Goal: Understand process/instructions: Learn how to perform a task or action

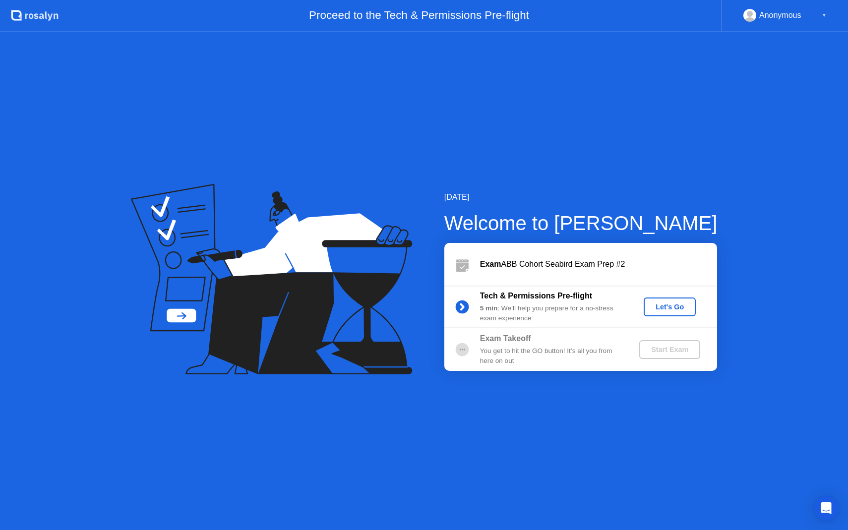
click at [659, 315] on button "Let's Go" at bounding box center [670, 307] width 52 height 19
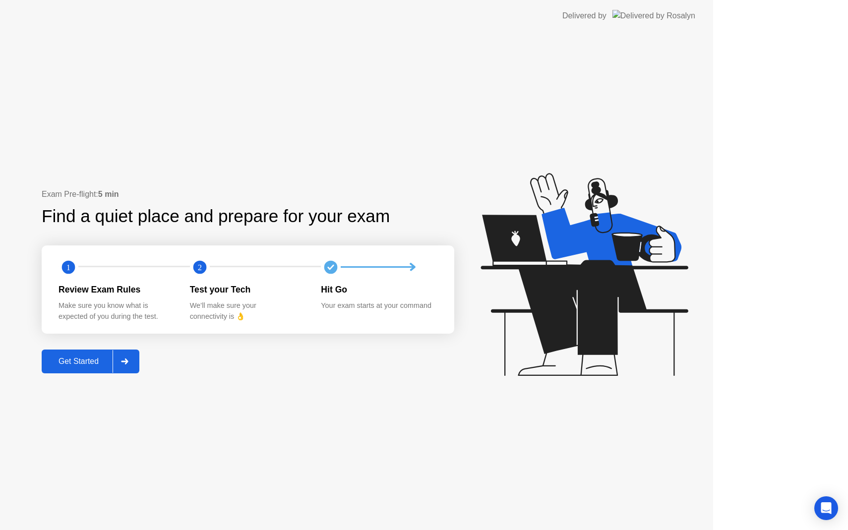
click at [659, 308] on icon at bounding box center [584, 274] width 207 height 203
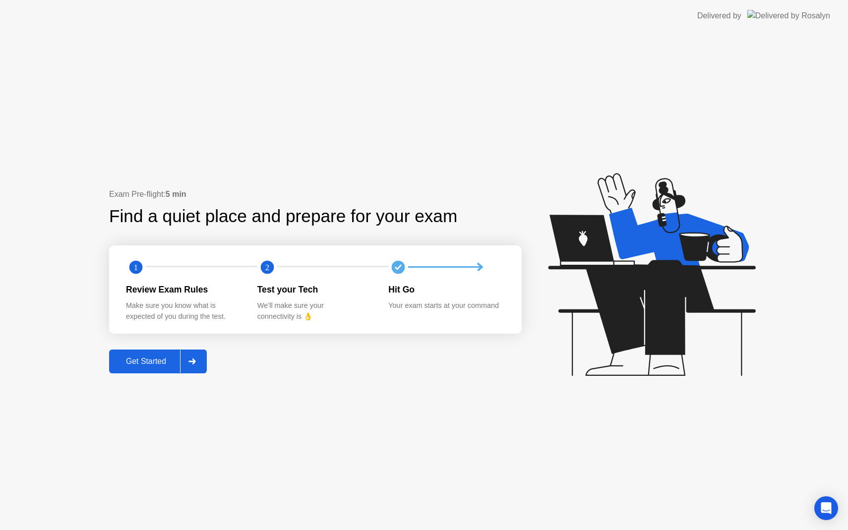
click at [142, 362] on div "Get Started" at bounding box center [146, 361] width 68 height 9
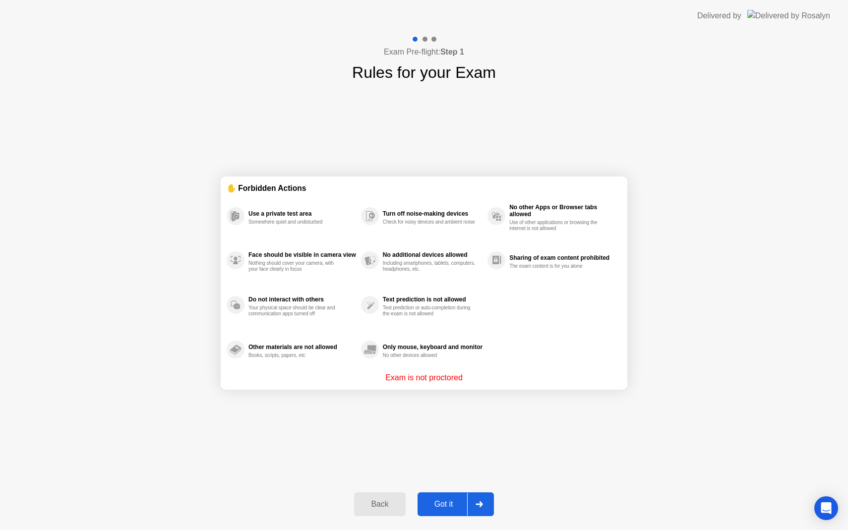
click at [448, 506] on div "Got it" at bounding box center [444, 504] width 47 height 9
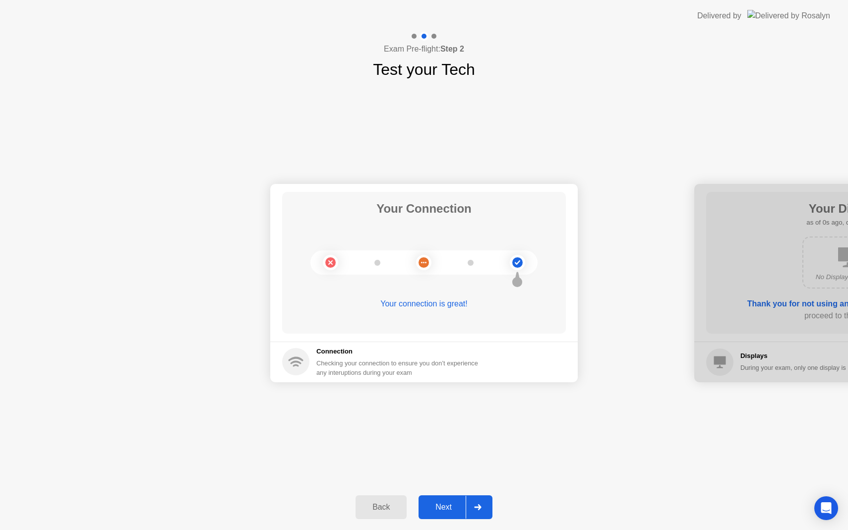
click at [451, 500] on button "Next" at bounding box center [456, 508] width 74 height 24
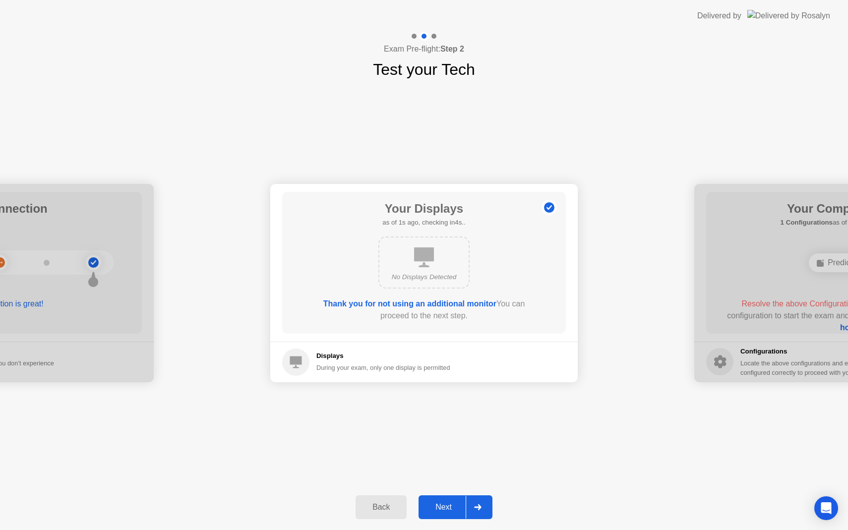
click at [451, 500] on button "Next" at bounding box center [456, 508] width 74 height 24
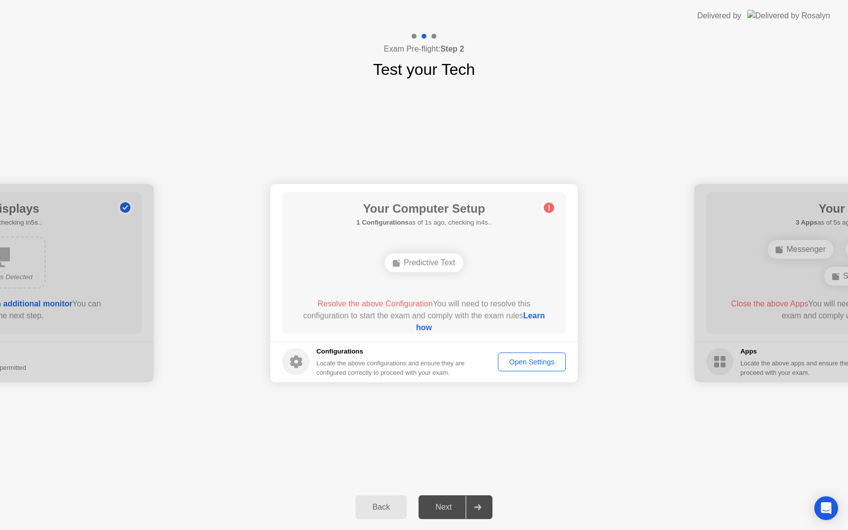
click at [545, 209] on circle at bounding box center [549, 207] width 10 height 10
click at [413, 302] on span "Resolve the above Configuration" at bounding box center [374, 304] width 115 height 8
click at [432, 331] on link "Learn how" at bounding box center [480, 321] width 129 height 20
click at [542, 363] on div "Open Settings" at bounding box center [531, 362] width 61 height 8
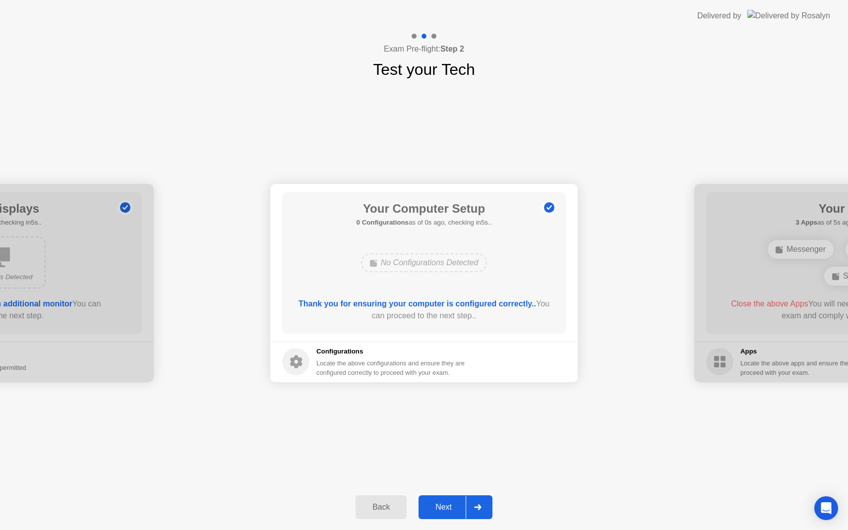
click at [454, 511] on div "Next" at bounding box center [444, 507] width 44 height 9
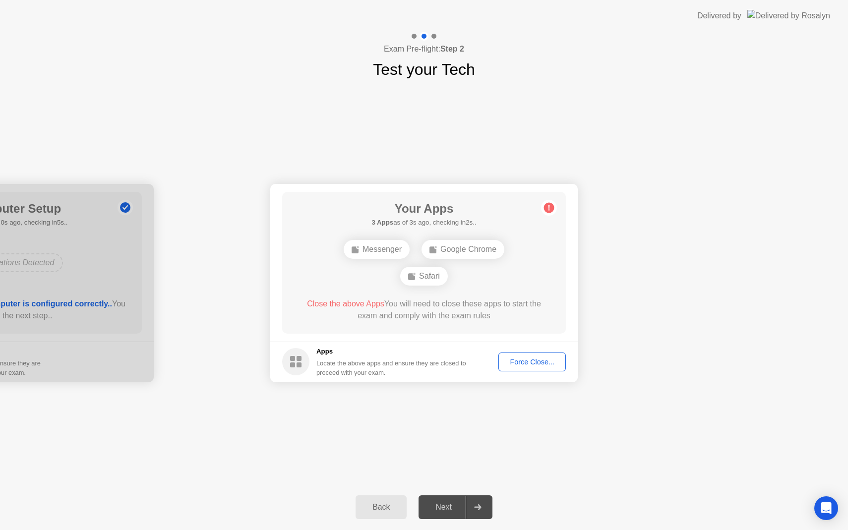
click at [530, 361] on div "Force Close..." at bounding box center [532, 362] width 61 height 8
click at [472, 507] on div at bounding box center [478, 507] width 24 height 23
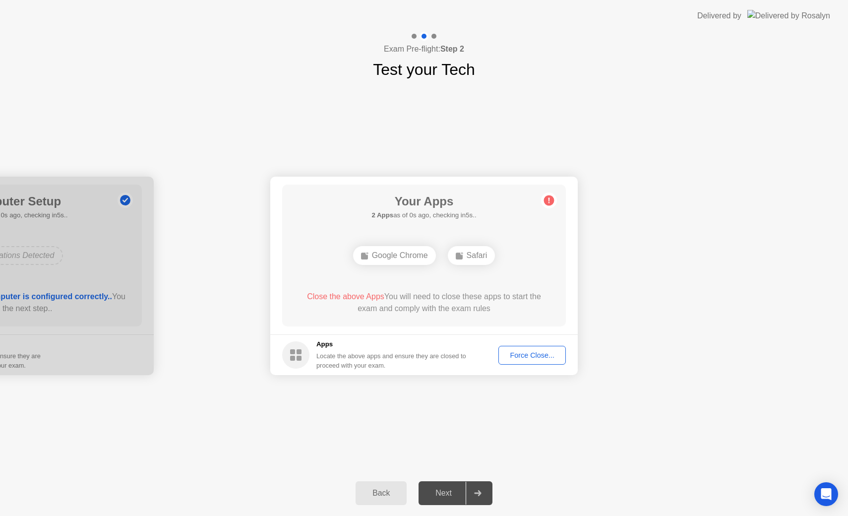
click at [537, 354] on div "Force Close..." at bounding box center [532, 355] width 61 height 8
click at [531, 354] on div "Force Close..." at bounding box center [532, 355] width 61 height 8
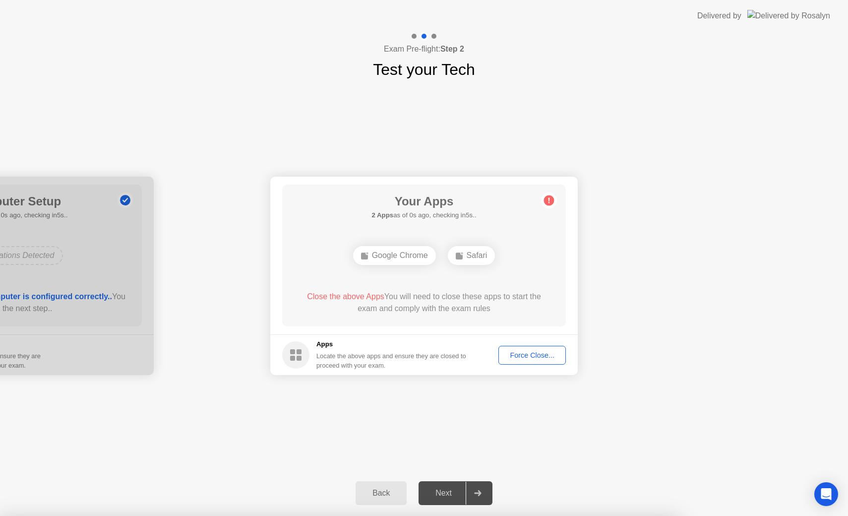
click at [146, 42] on div "Exam Pre-flight: Step 2 Test your Tech" at bounding box center [424, 57] width 848 height 50
